Goal: Book appointment/travel/reservation

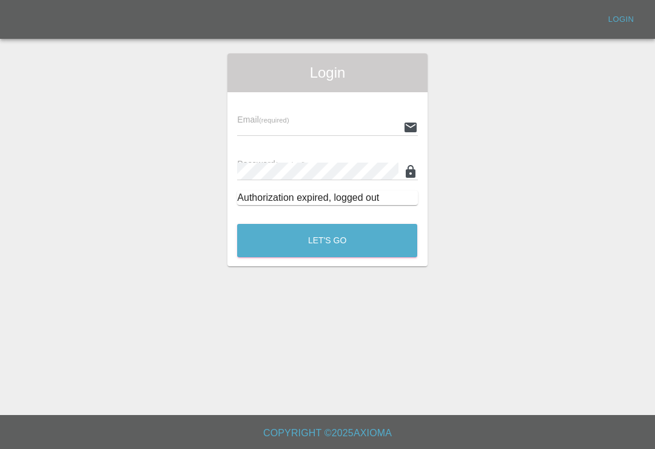
click at [354, 128] on input "text" at bounding box center [317, 127] width 161 height 18
type input "[EMAIL_ADDRESS][DOMAIN_NAME]"
click at [327, 240] on button "Let's Go" at bounding box center [327, 240] width 180 height 33
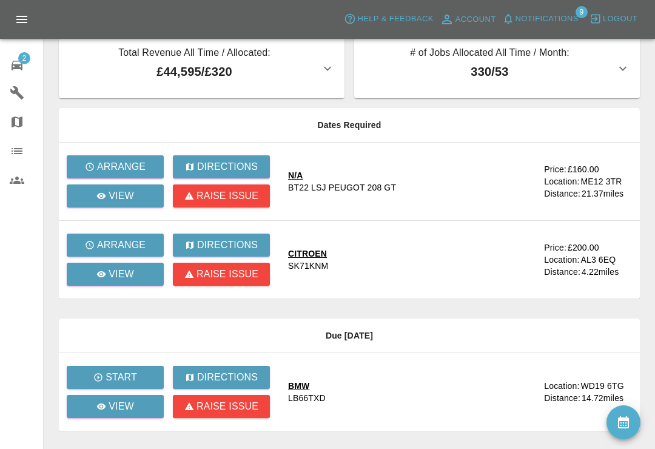
scroll to position [13, 0]
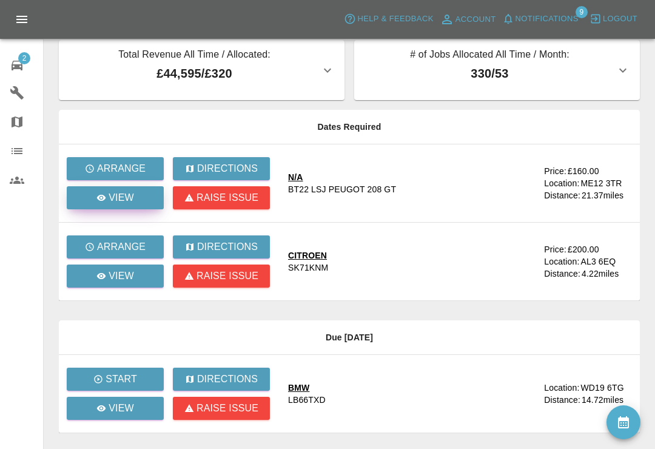
click at [137, 206] on link "View" at bounding box center [115, 197] width 97 height 23
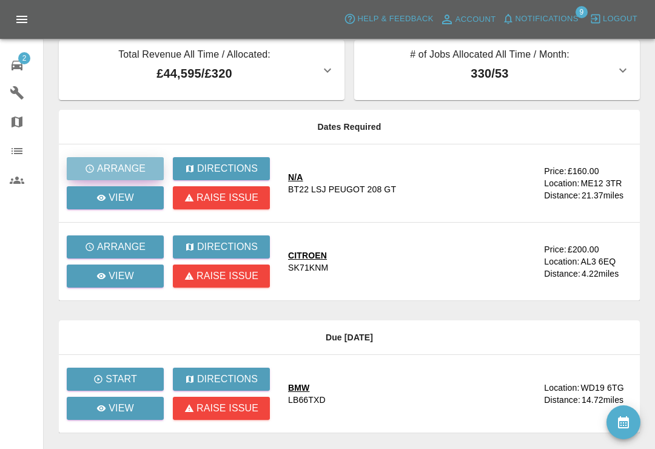
click at [150, 174] on button "Arrange" at bounding box center [115, 168] width 97 height 23
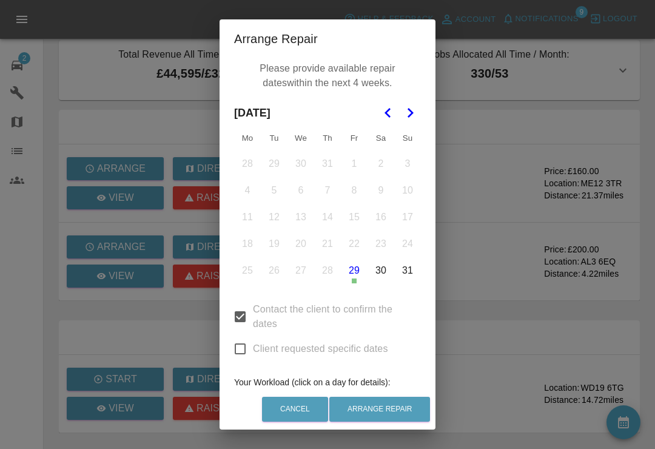
click at [417, 121] on button "Go to the Next Month" at bounding box center [410, 113] width 22 height 22
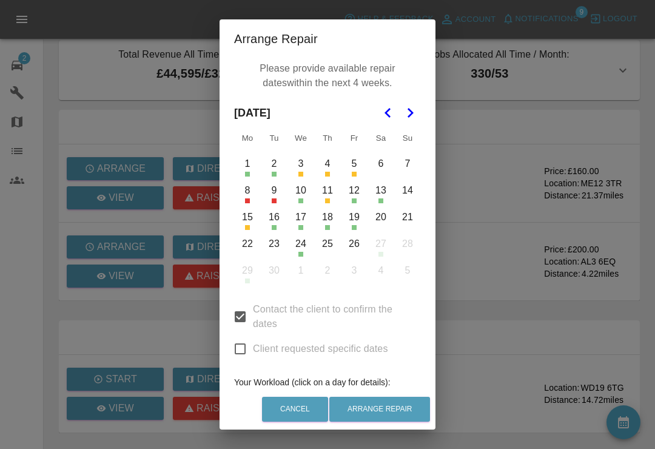
click at [251, 246] on button "22" at bounding box center [247, 243] width 25 height 25
click at [273, 255] on button "23" at bounding box center [273, 243] width 25 height 25
click at [303, 224] on button "17" at bounding box center [300, 216] width 25 height 25
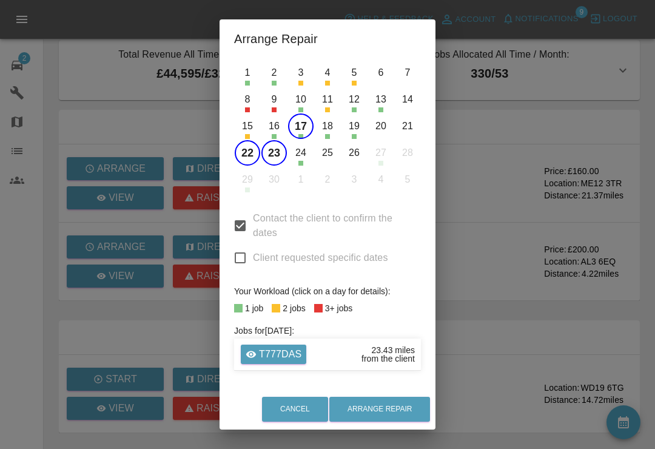
scroll to position [91, 0]
click at [303, 132] on button "17" at bounding box center [300, 125] width 25 height 25
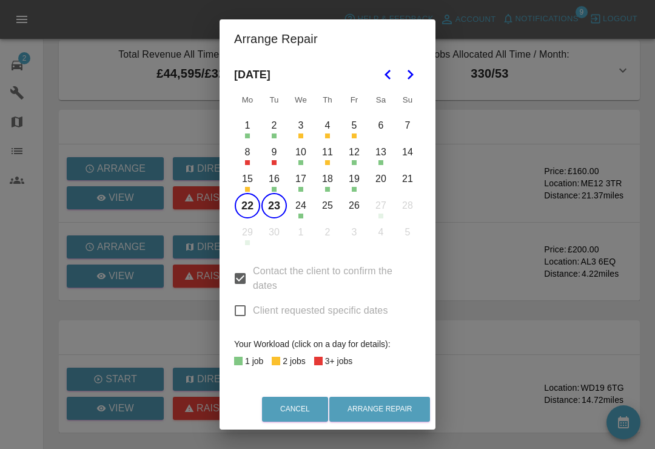
scroll to position [38, 0]
click at [275, 190] on button "16" at bounding box center [273, 178] width 25 height 25
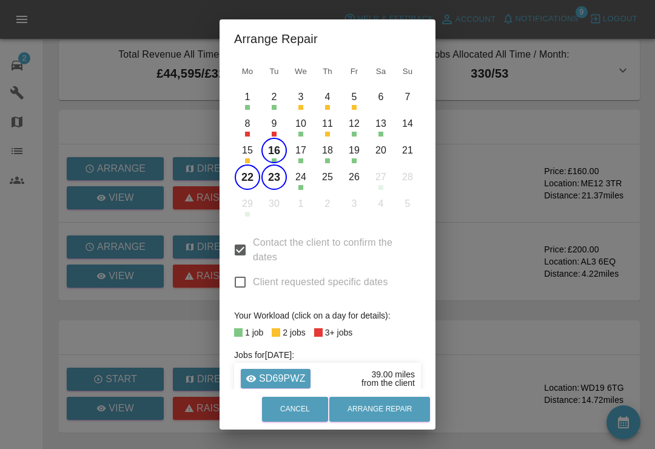
scroll to position [61, 0]
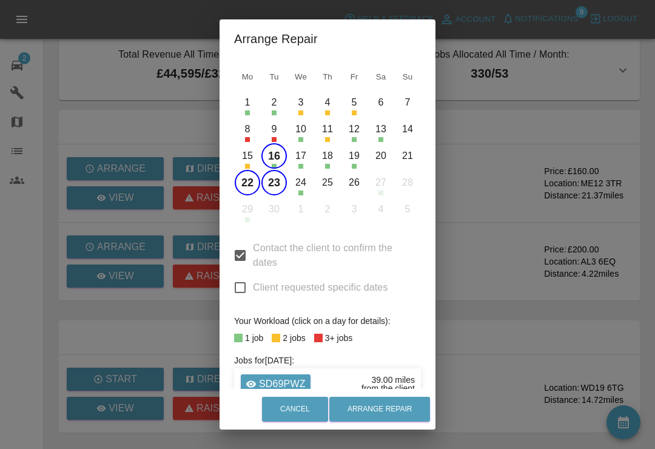
click at [276, 164] on button "16" at bounding box center [273, 155] width 25 height 25
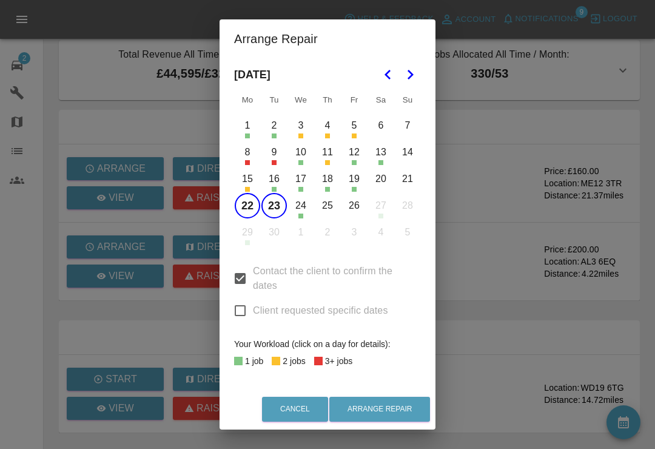
scroll to position [38, 0]
click at [331, 186] on button "18" at bounding box center [327, 178] width 25 height 25
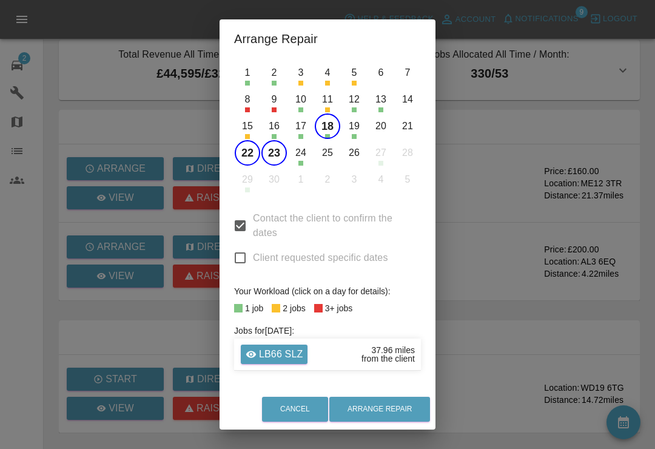
click at [326, 129] on button "18" at bounding box center [327, 125] width 25 height 25
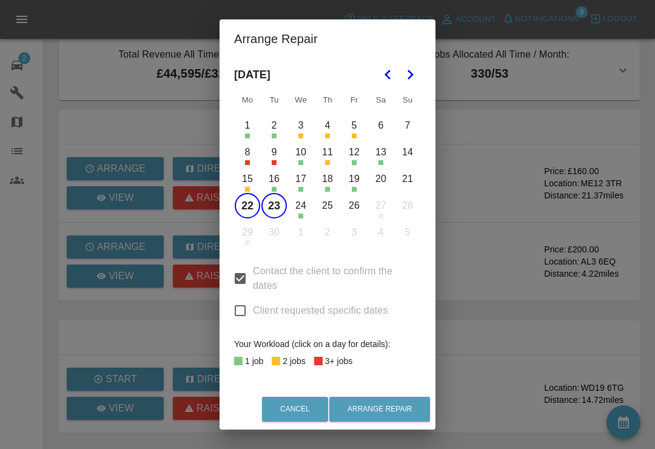
click at [330, 214] on button "25" at bounding box center [327, 205] width 25 height 25
click at [395, 410] on button "Arrange Repair" at bounding box center [379, 409] width 101 height 25
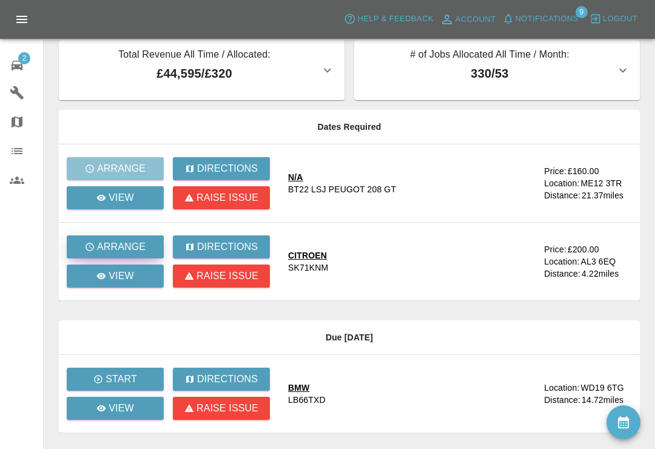
click at [141, 252] on p "Arrange" at bounding box center [121, 247] width 49 height 15
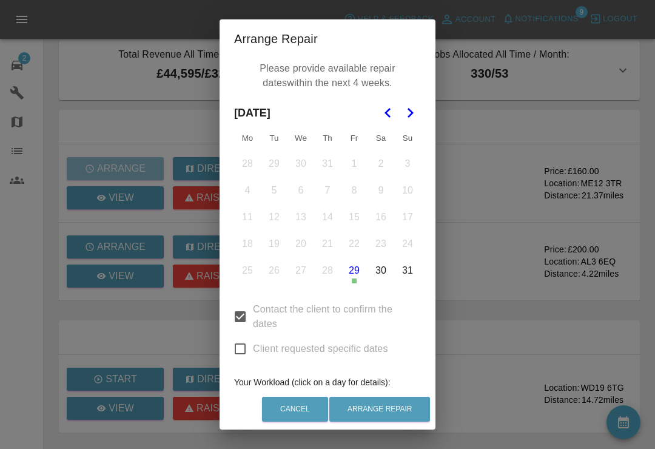
click at [412, 116] on icon "Go to the Next Month" at bounding box center [410, 113] width 15 height 15
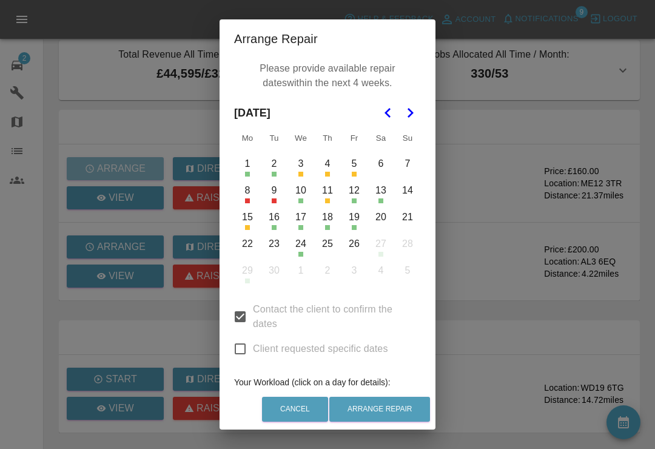
click at [307, 201] on button "10" at bounding box center [300, 190] width 25 height 25
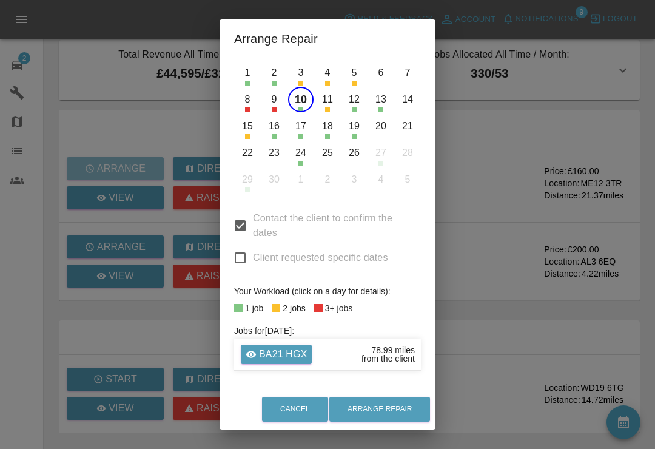
scroll to position [90, 0]
click at [352, 111] on button "12" at bounding box center [353, 99] width 25 height 25
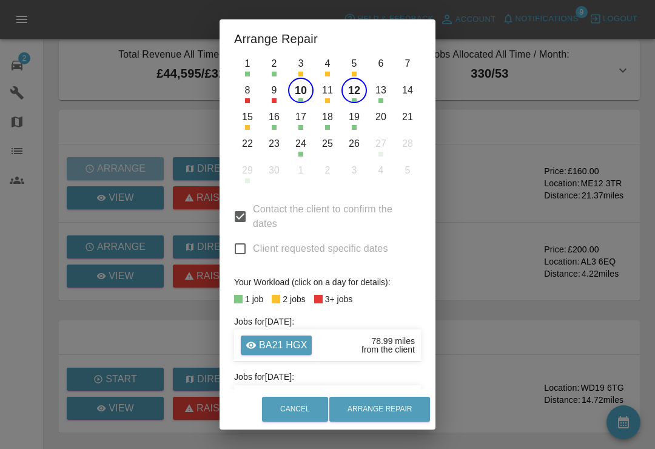
click at [355, 93] on button "12" at bounding box center [353, 90] width 25 height 25
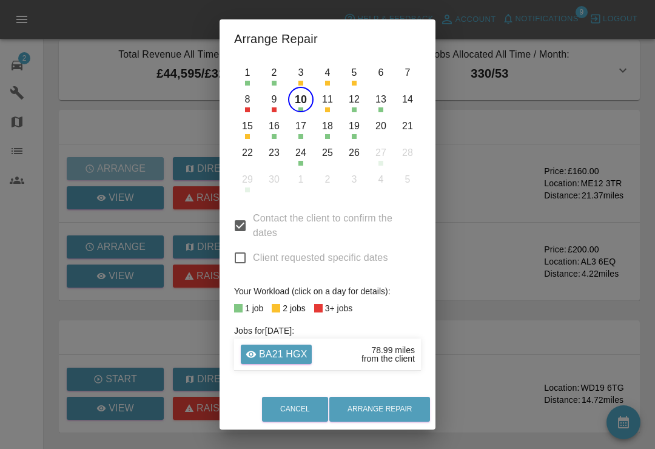
click at [385, 110] on button "13" at bounding box center [380, 99] width 25 height 25
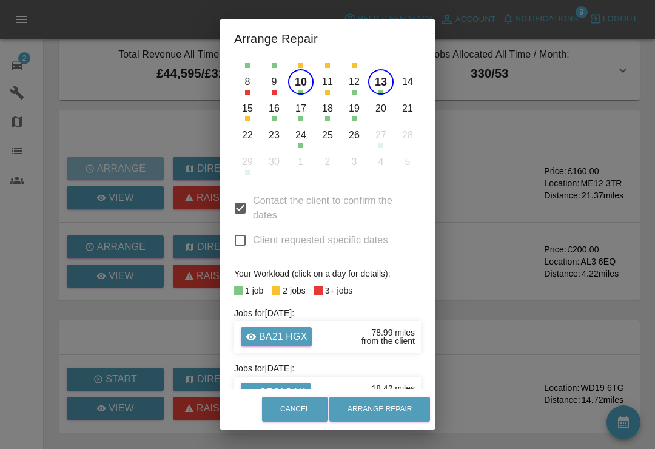
scroll to position [107, 0]
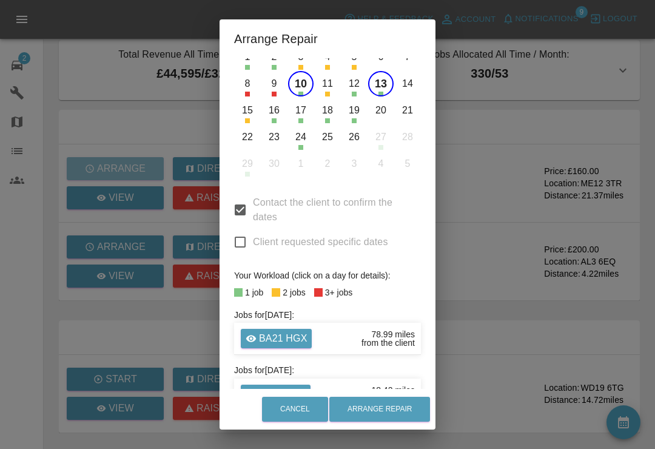
click at [279, 116] on button "16" at bounding box center [273, 110] width 25 height 25
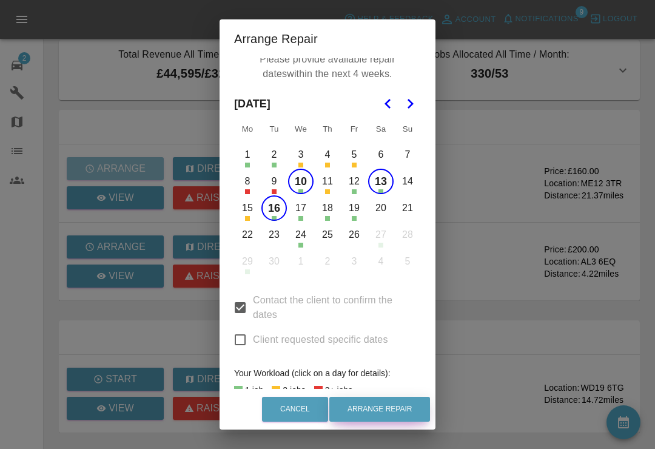
click at [397, 409] on button "Arrange Repair" at bounding box center [379, 409] width 101 height 25
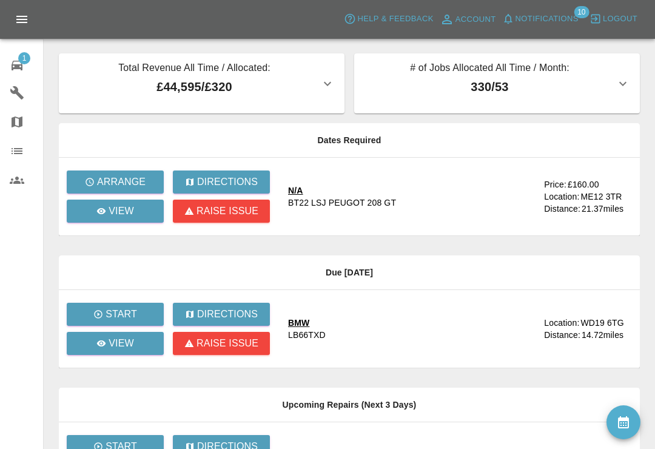
scroll to position [19, 0]
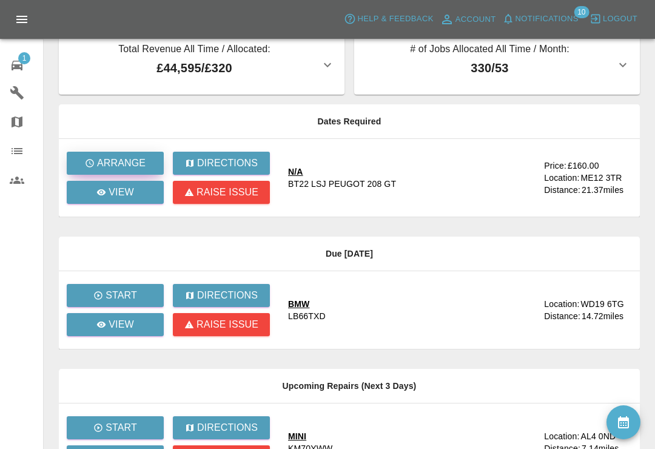
click at [144, 162] on p "Arrange" at bounding box center [121, 163] width 49 height 15
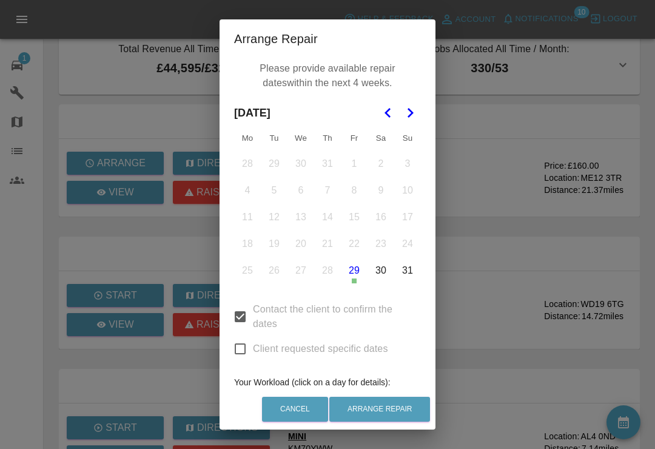
click at [416, 112] on icon "Go to the Next Month" at bounding box center [410, 113] width 15 height 15
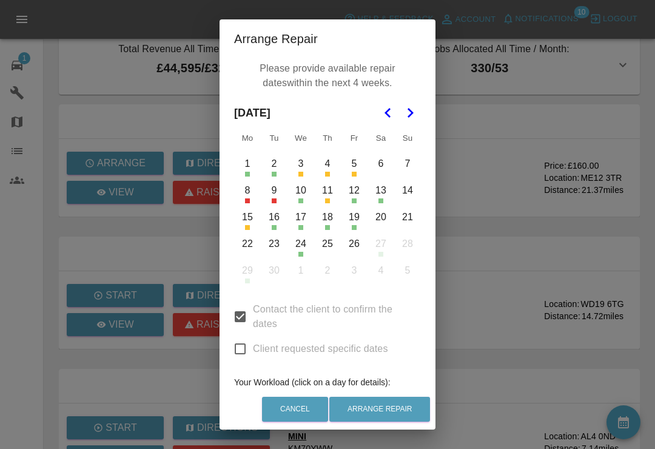
click at [251, 246] on button "22" at bounding box center [247, 243] width 25 height 25
click at [277, 247] on button "23" at bounding box center [273, 243] width 25 height 25
click at [326, 243] on button "25" at bounding box center [327, 243] width 25 height 25
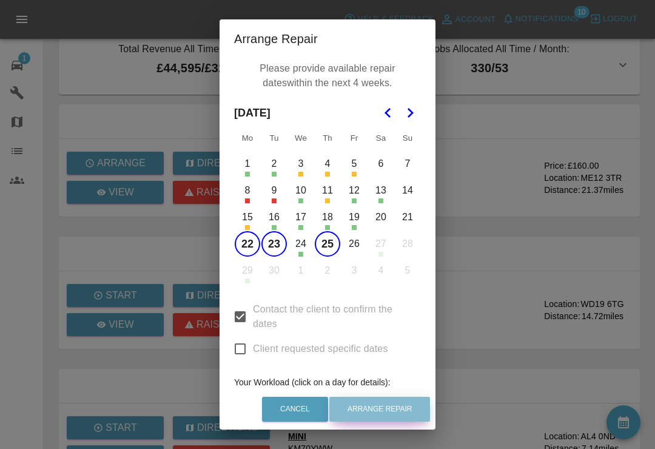
click at [392, 408] on button "Arrange Repair" at bounding box center [379, 409] width 101 height 25
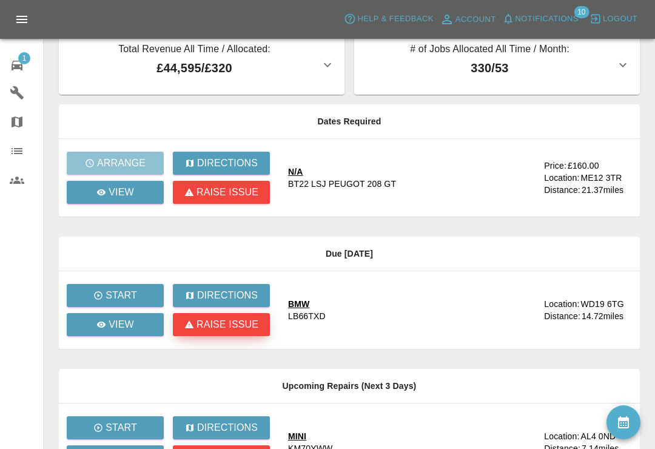
click at [222, 327] on p "Raise issue" at bounding box center [227, 324] width 62 height 15
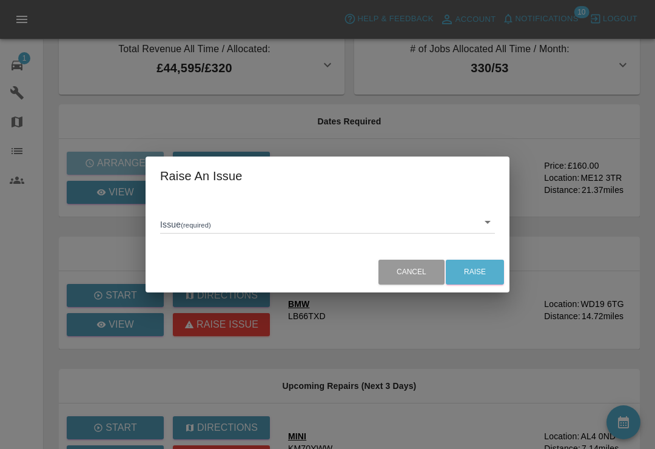
click at [45, 264] on div "Raise An Issue Issue (required) ​ Cancel Raise" at bounding box center [327, 224] width 655 height 449
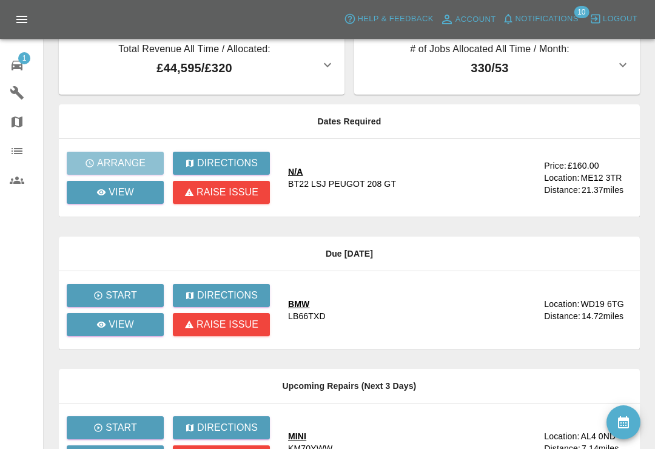
click at [514, 22] on button "Notifications" at bounding box center [540, 19] width 82 height 19
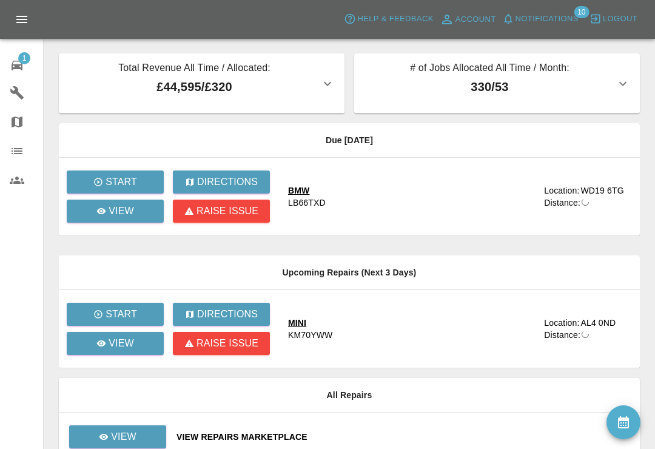
scroll to position [19, 0]
